Goal: Obtain resource: Obtain resource

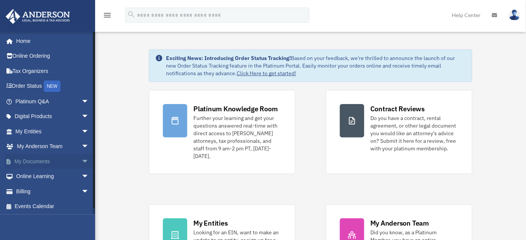
click at [81, 157] on span "arrow_drop_down" at bounding box center [88, 162] width 15 height 16
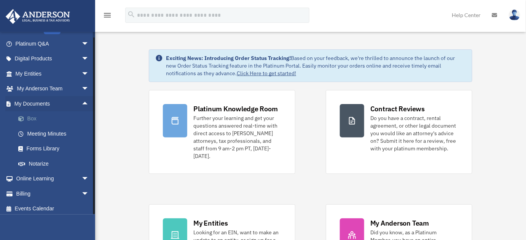
scroll to position [58, 0]
click at [43, 76] on link "My Entities arrow_drop_down" at bounding box center [52, 73] width 95 height 15
click at [31, 117] on link "Box" at bounding box center [56, 118] width 90 height 15
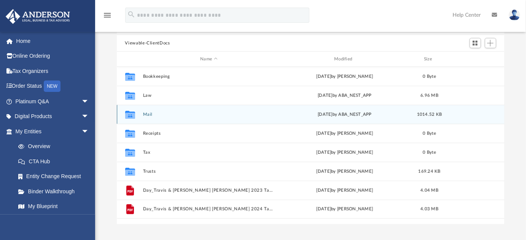
scroll to position [68, 0]
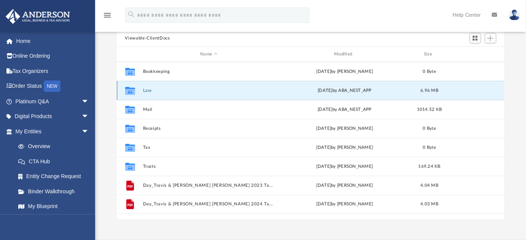
click at [153, 89] on button "Law" at bounding box center [209, 90] width 132 height 5
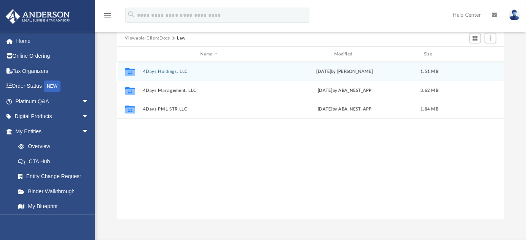
click at [171, 72] on button "4Days Holdings, LLC" at bounding box center [209, 71] width 132 height 5
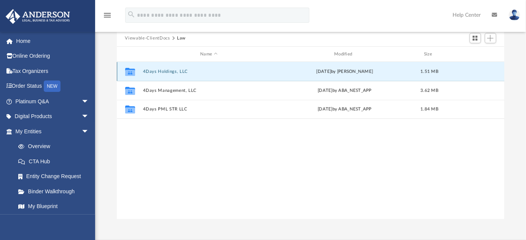
click at [171, 72] on button "4Days Holdings, LLC" at bounding box center [209, 71] width 132 height 5
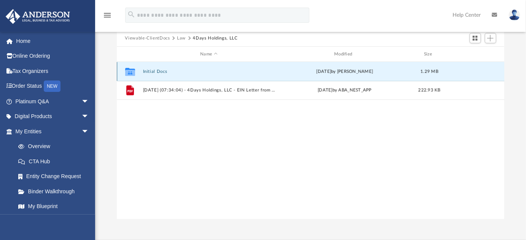
click at [162, 72] on button "Initial Docs" at bounding box center [209, 71] width 132 height 5
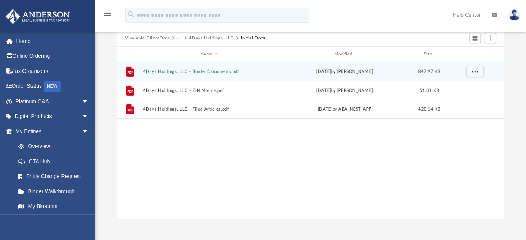
click at [162, 72] on button "4Days Holdings, LLC - Binder Documents.pdf" at bounding box center [209, 71] width 132 height 5
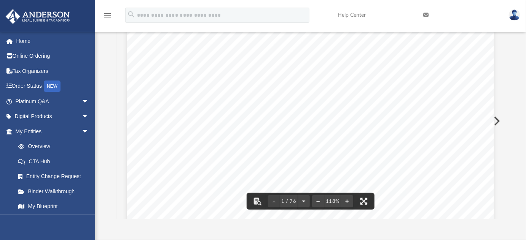
click at [368, 202] on button "File preview" at bounding box center [363, 201] width 17 height 17
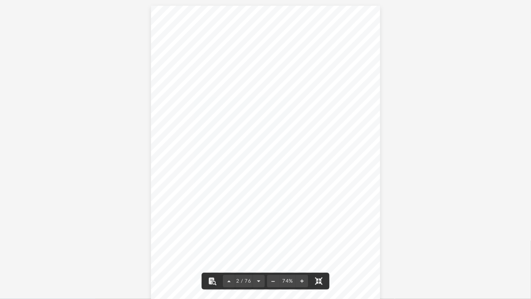
scroll to position [616, 0]
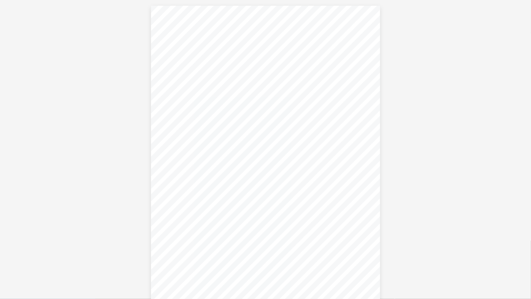
scroll to position [2466, 0]
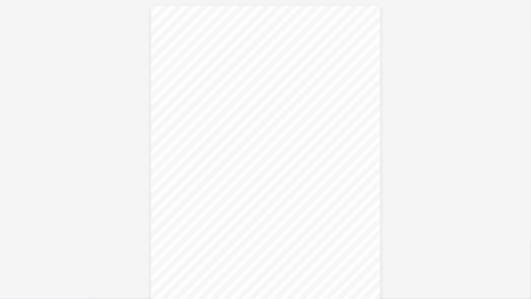
scroll to position [2774, 0]
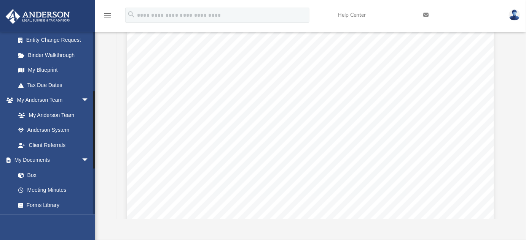
scroll to position [137, 0]
click at [30, 178] on link "Box" at bounding box center [56, 174] width 90 height 15
click at [30, 177] on link "Box" at bounding box center [56, 174] width 90 height 15
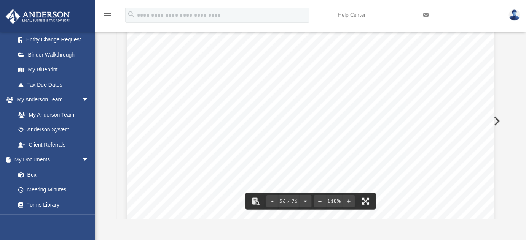
click at [368, 196] on button "File preview" at bounding box center [365, 201] width 17 height 17
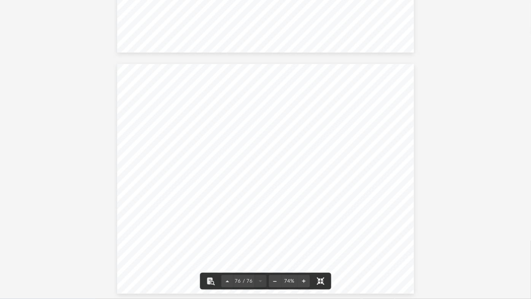
scroll to position [22853, 0]
click at [304, 240] on button "File preview" at bounding box center [304, 280] width 12 height 17
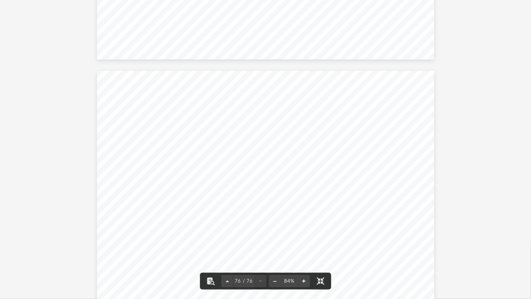
click at [304, 240] on button "File preview" at bounding box center [304, 280] width 12 height 17
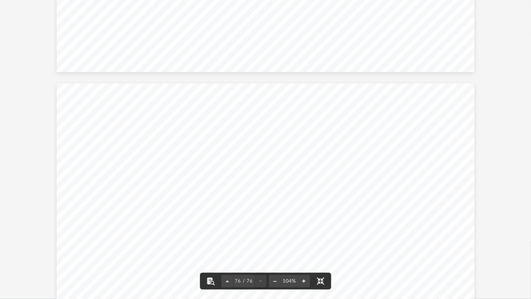
click at [304, 240] on button "File preview" at bounding box center [304, 280] width 12 height 17
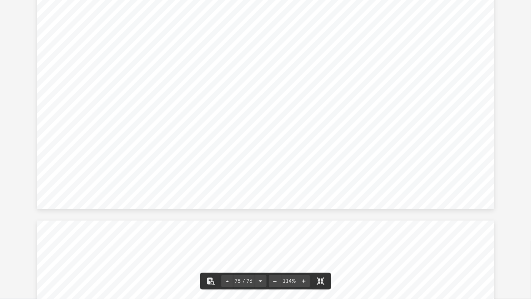
scroll to position [34631, 0]
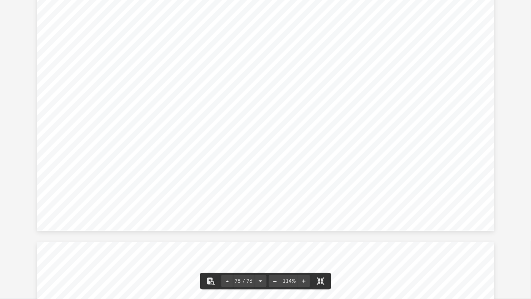
click at [278, 240] on button "File preview" at bounding box center [275, 280] width 12 height 17
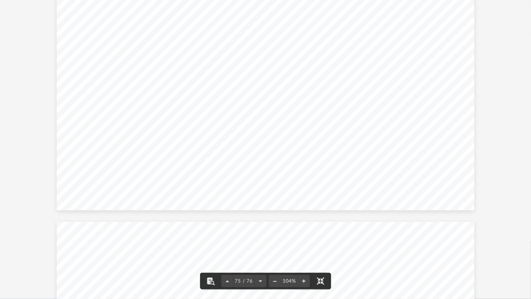
click at [278, 240] on button "File preview" at bounding box center [275, 280] width 12 height 17
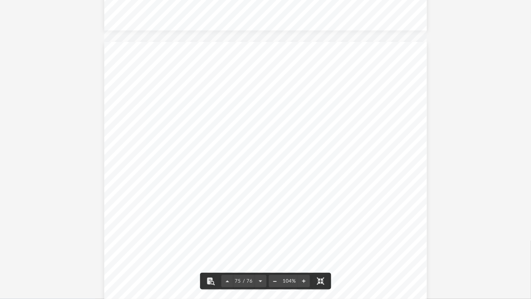
click at [278, 240] on button "File preview" at bounding box center [275, 280] width 12 height 17
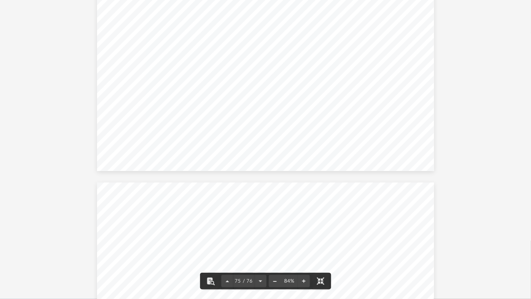
click at [278, 240] on button "File preview" at bounding box center [275, 280] width 12 height 17
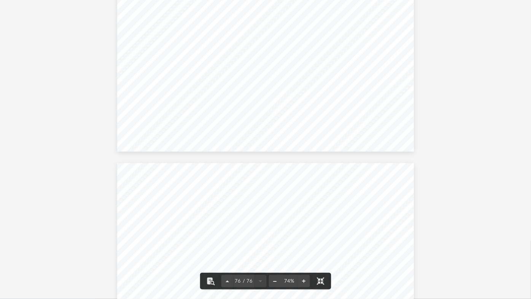
scroll to position [22864, 0]
